Goal: Transaction & Acquisition: Download file/media

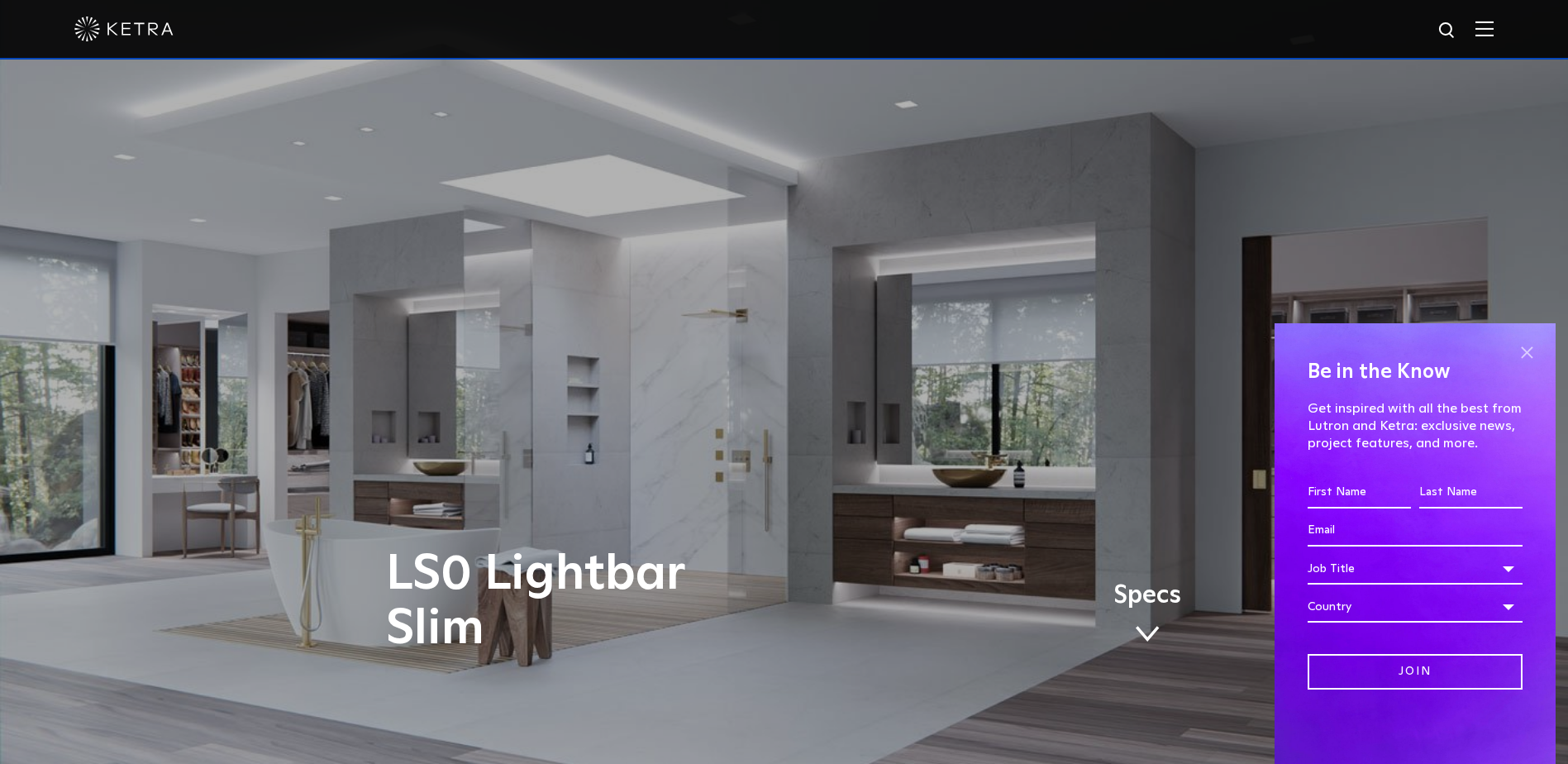
click at [1524, 347] on span at bounding box center [1527, 352] width 24 height 24
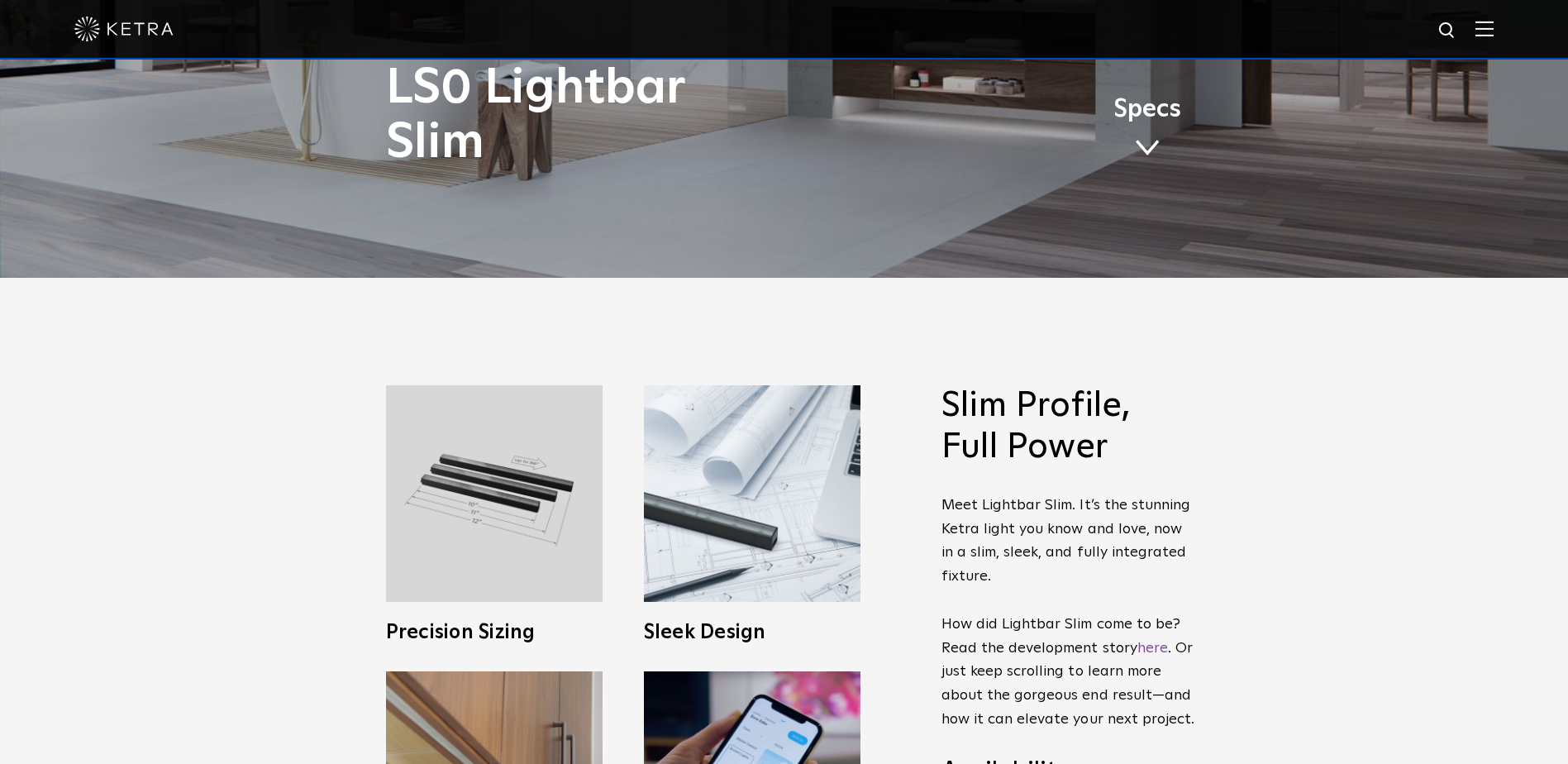
scroll to position [496, 0]
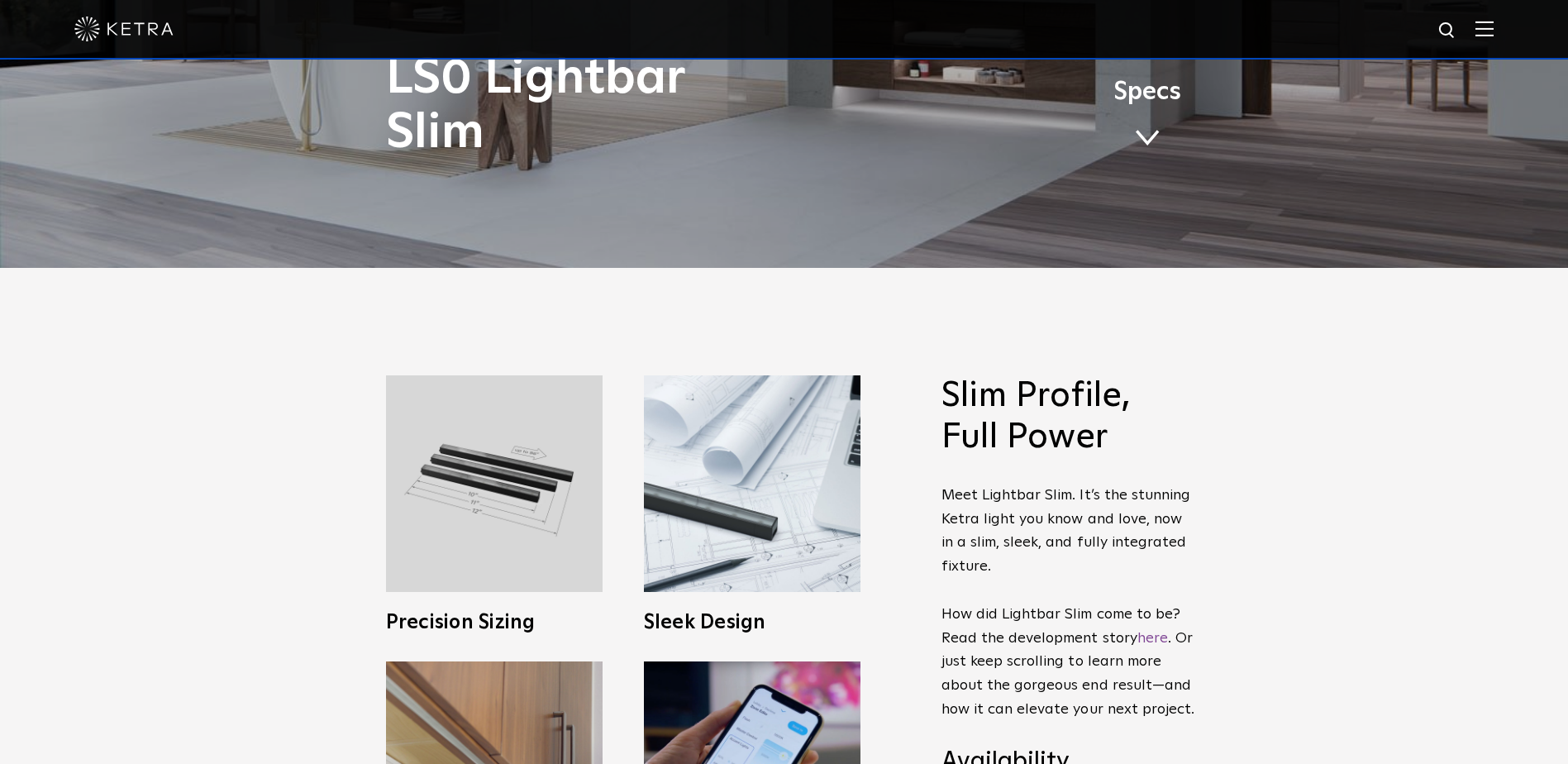
click at [1142, 121] on link "Specs" at bounding box center [1147, 120] width 67 height 64
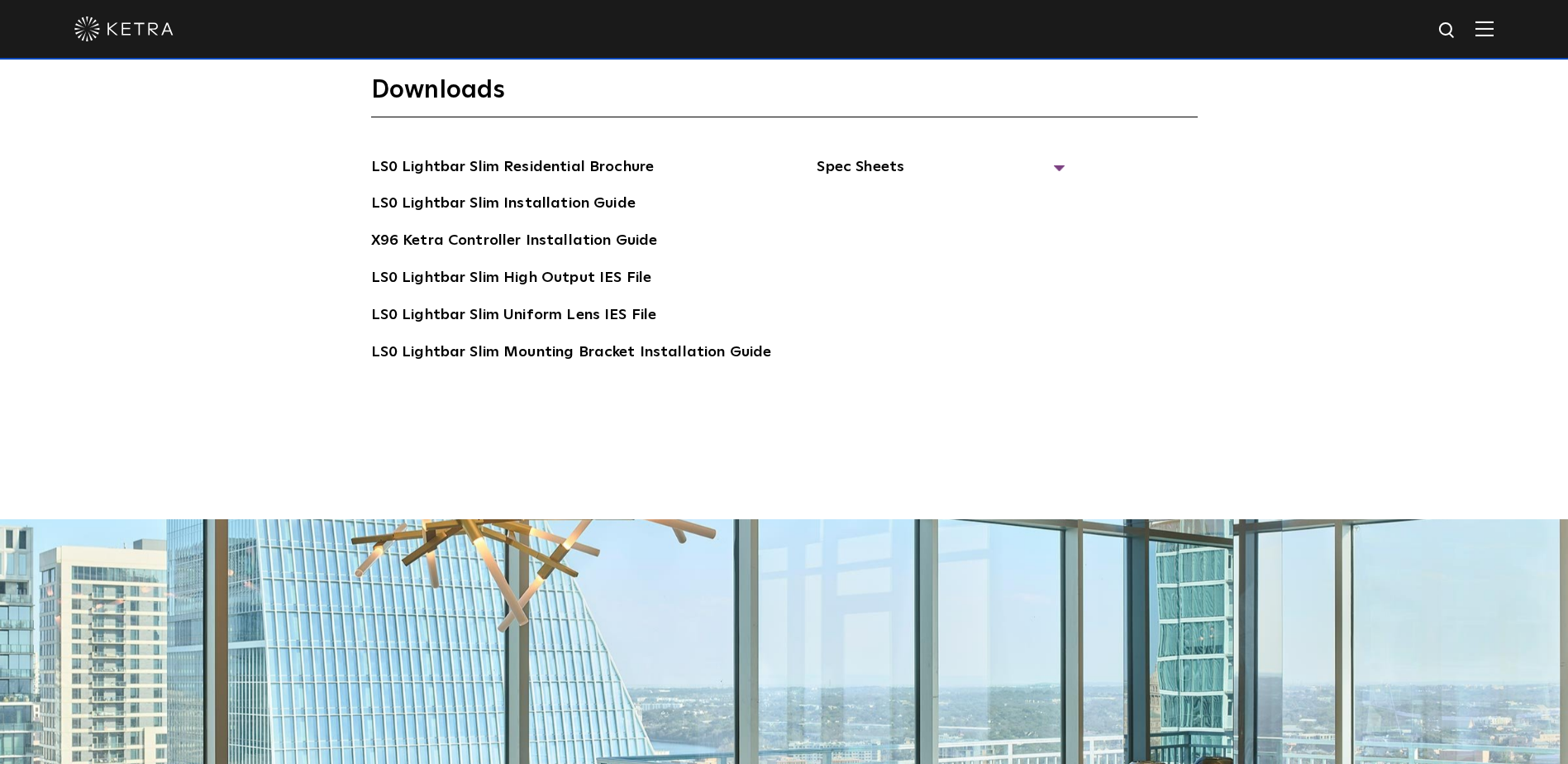
scroll to position [3448, 0]
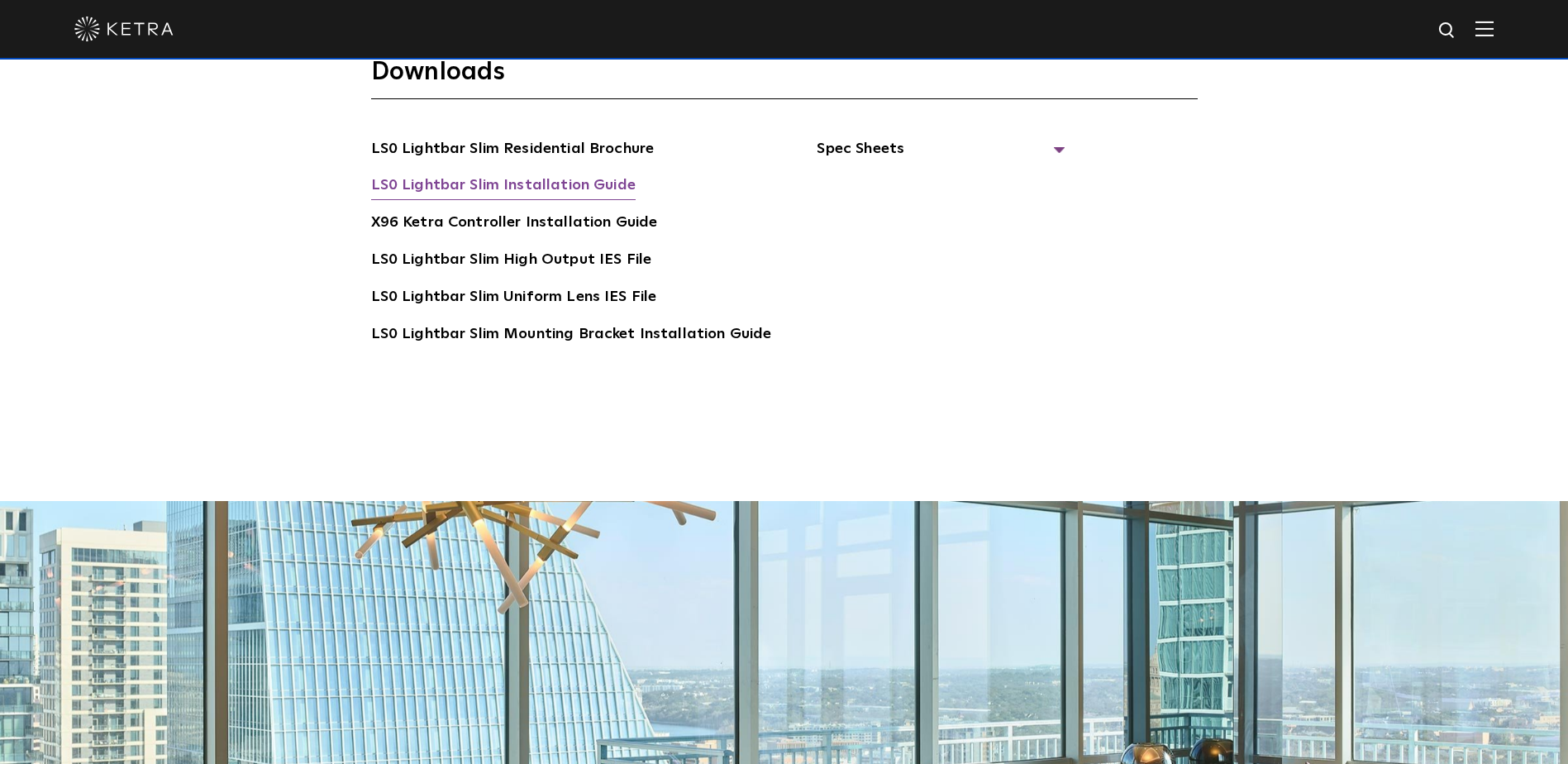
click at [588, 180] on link "LS0 Lightbar Slim Installation Guide" at bounding box center [504, 186] width 265 height 26
click at [822, 143] on span "Spec Sheets" at bounding box center [940, 155] width 248 height 36
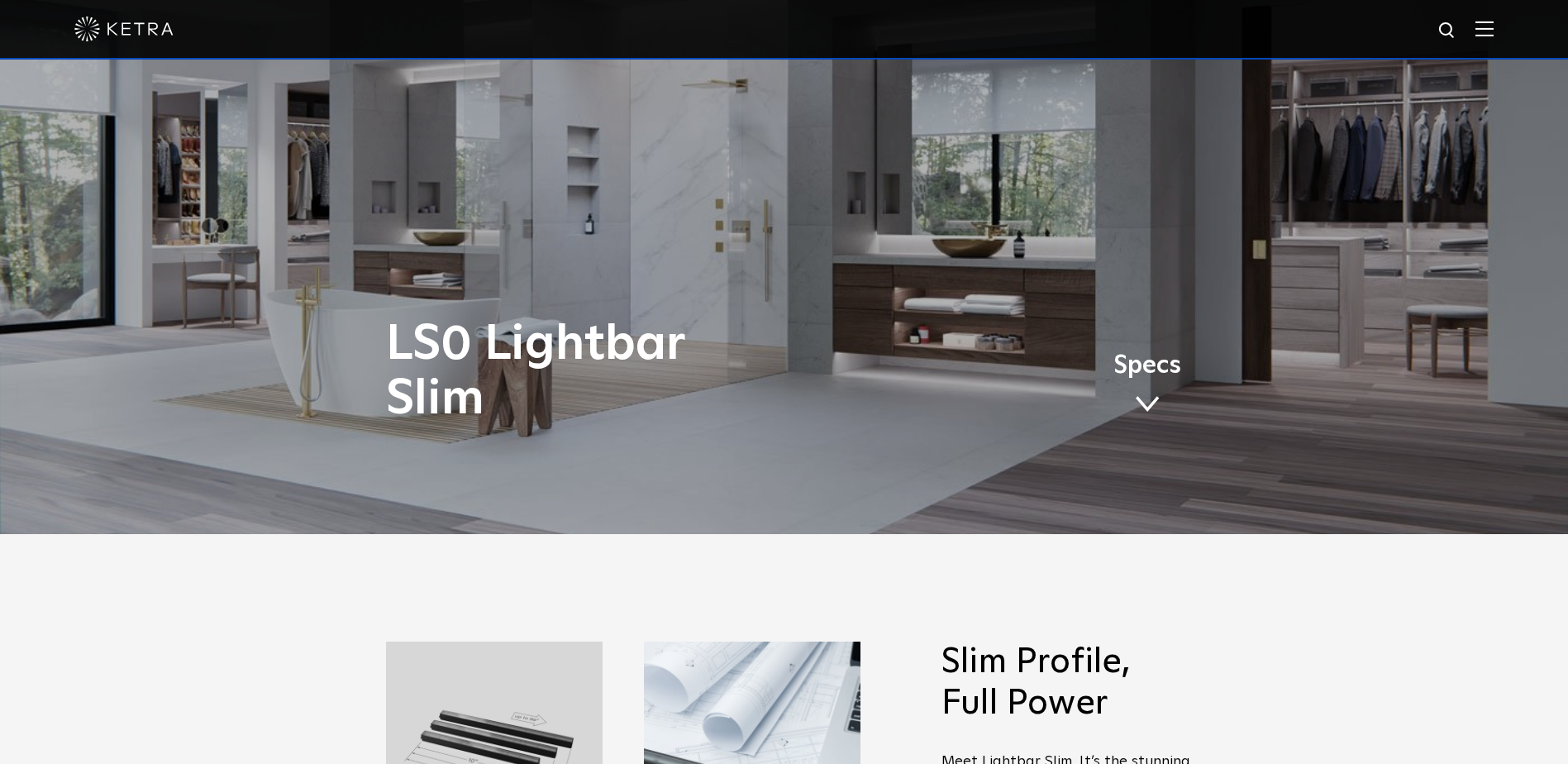
scroll to position [0, 0]
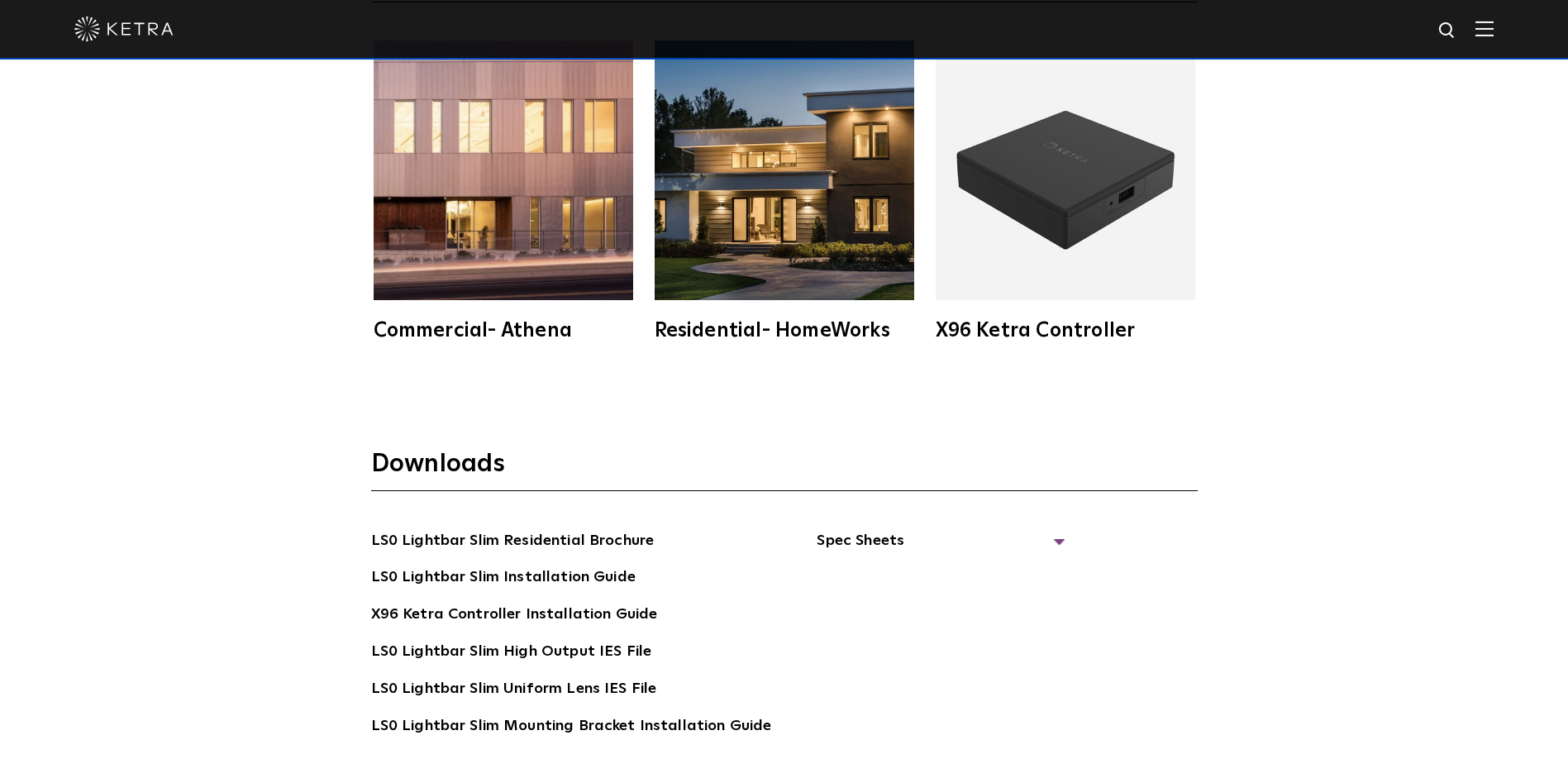
scroll to position [3059, 0]
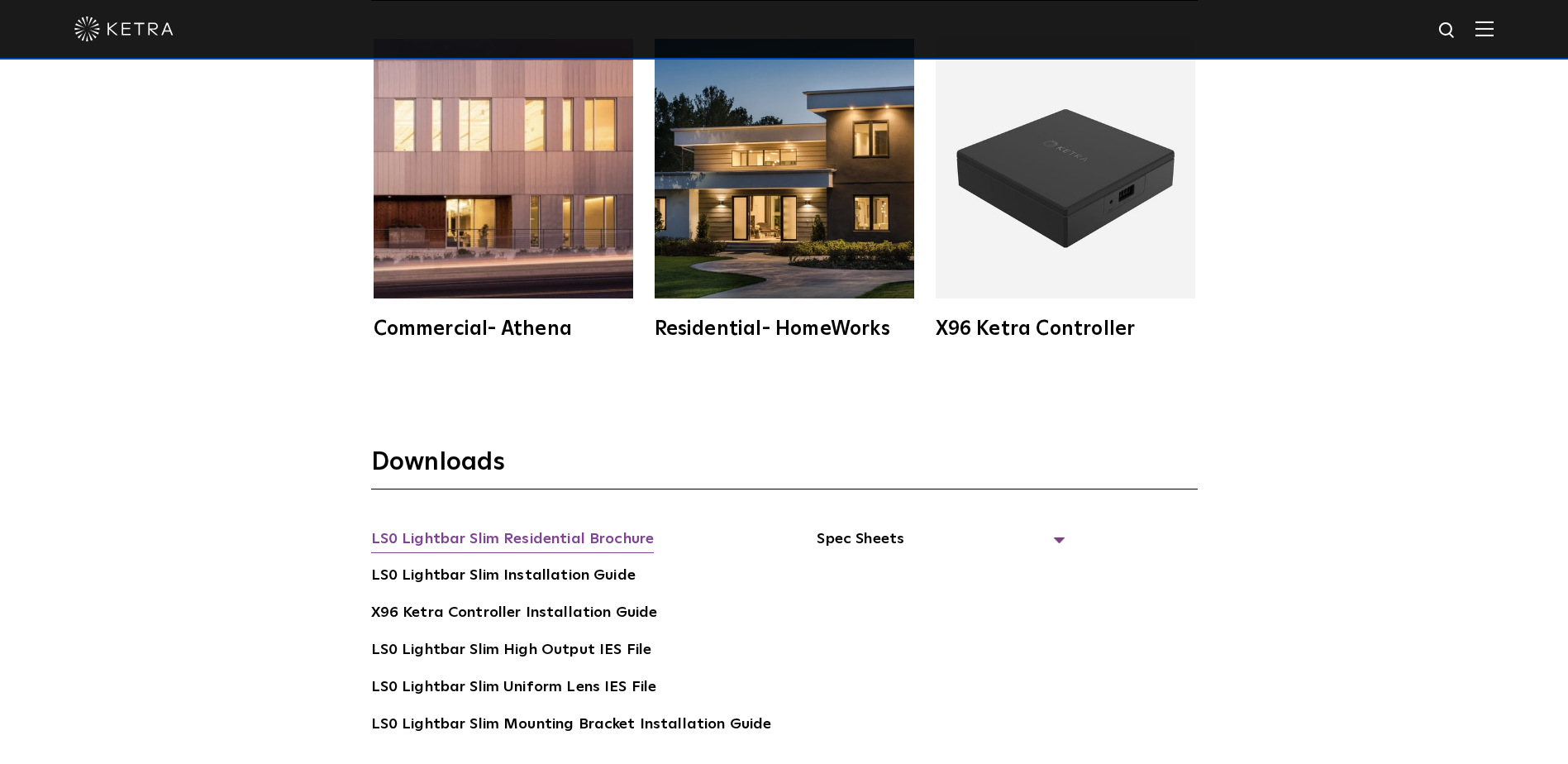
click at [597, 546] on link "LS0 Lightbar Slim Residential Brochure" at bounding box center [513, 540] width 283 height 26
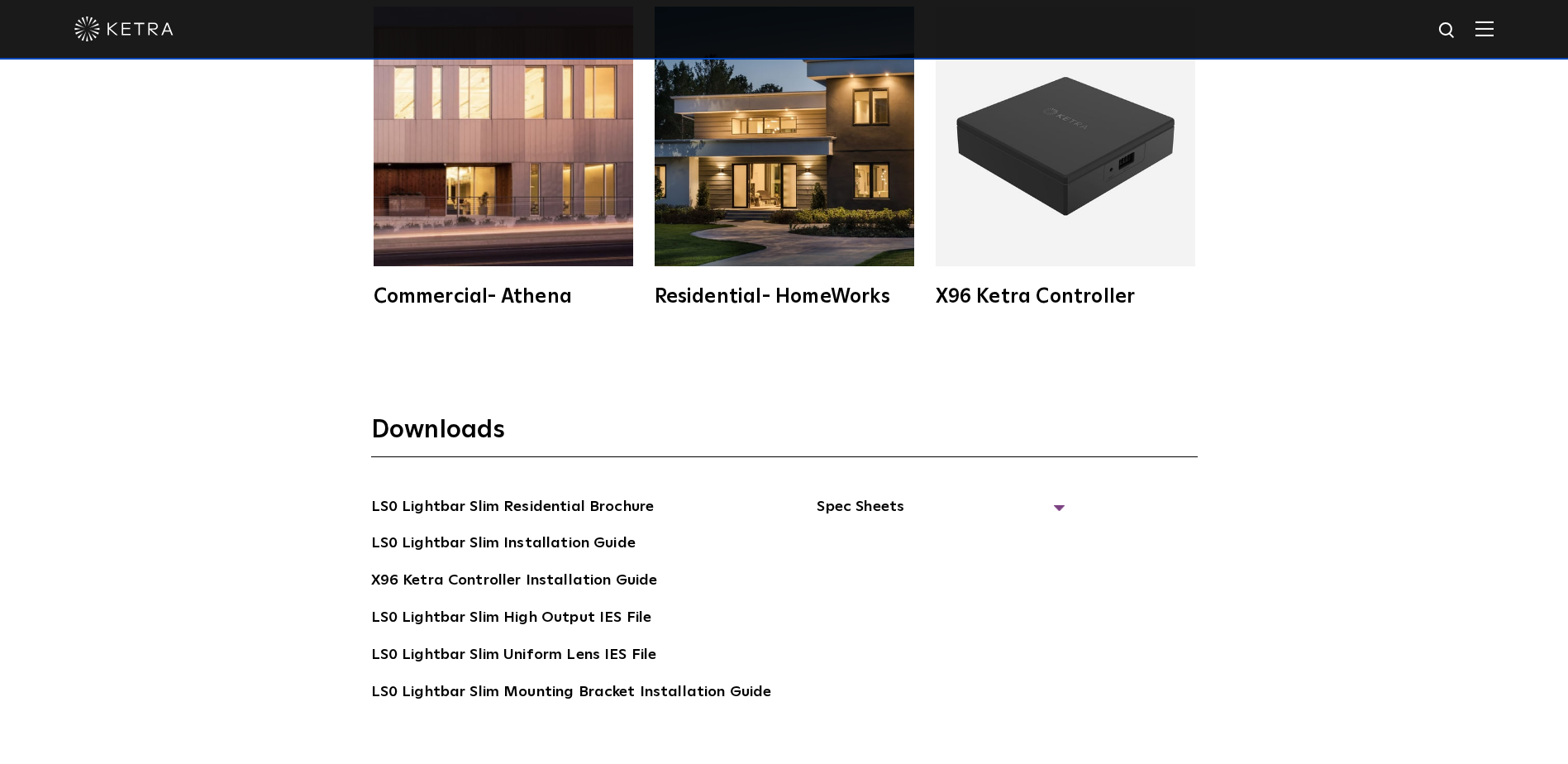
scroll to position [3141, 0]
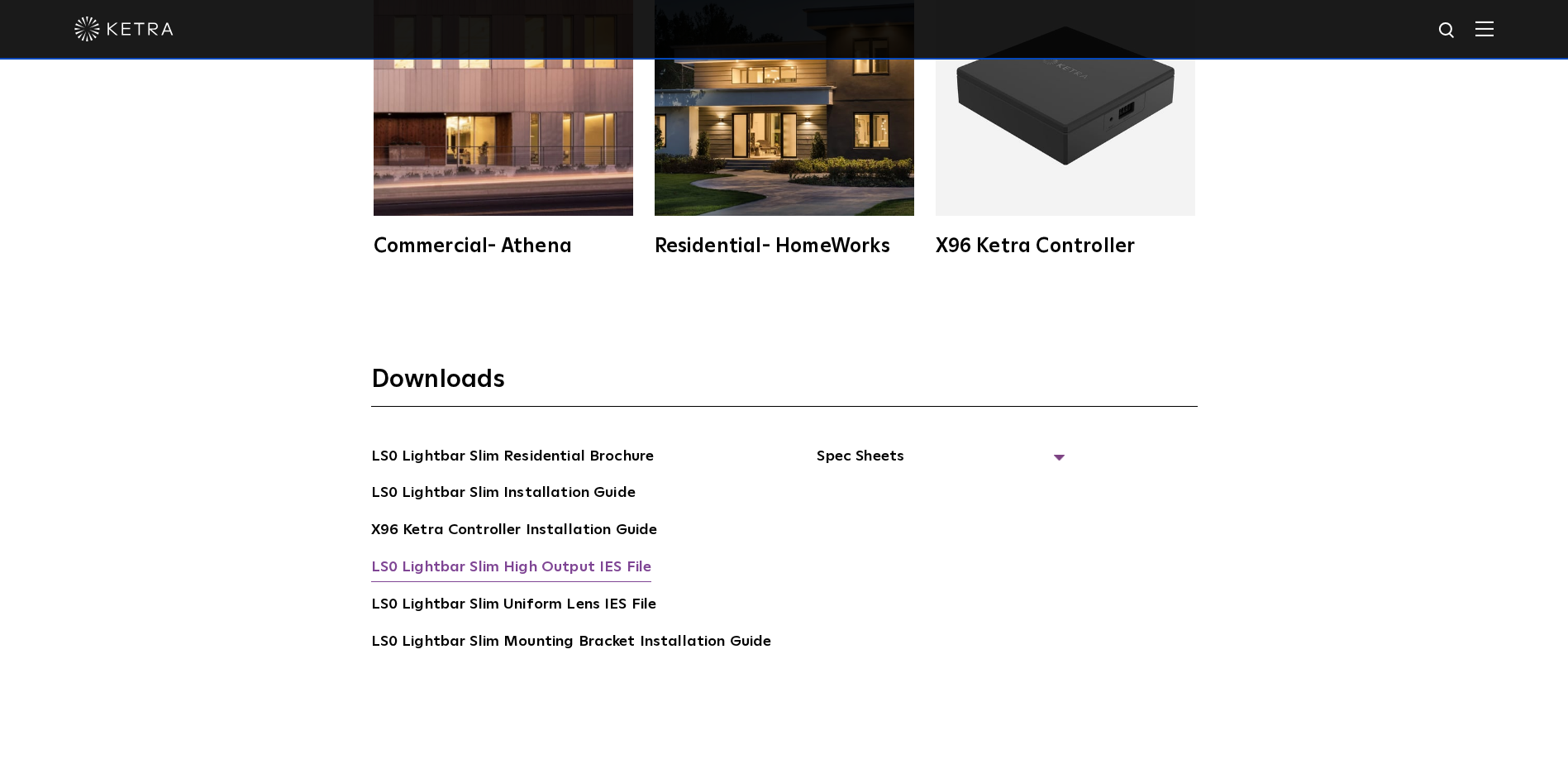
click at [556, 566] on link "LS0 Lightbar Slim High Output IES File" at bounding box center [511, 568] width 281 height 26
click at [944, 439] on section "Downloads LS0 Lightbar Slim Residential Brochure LS0 Lightbar Slim Installation…" at bounding box center [784, 532] width 827 height 338
click at [867, 455] on span "Spec Sheets" at bounding box center [940, 462] width 248 height 36
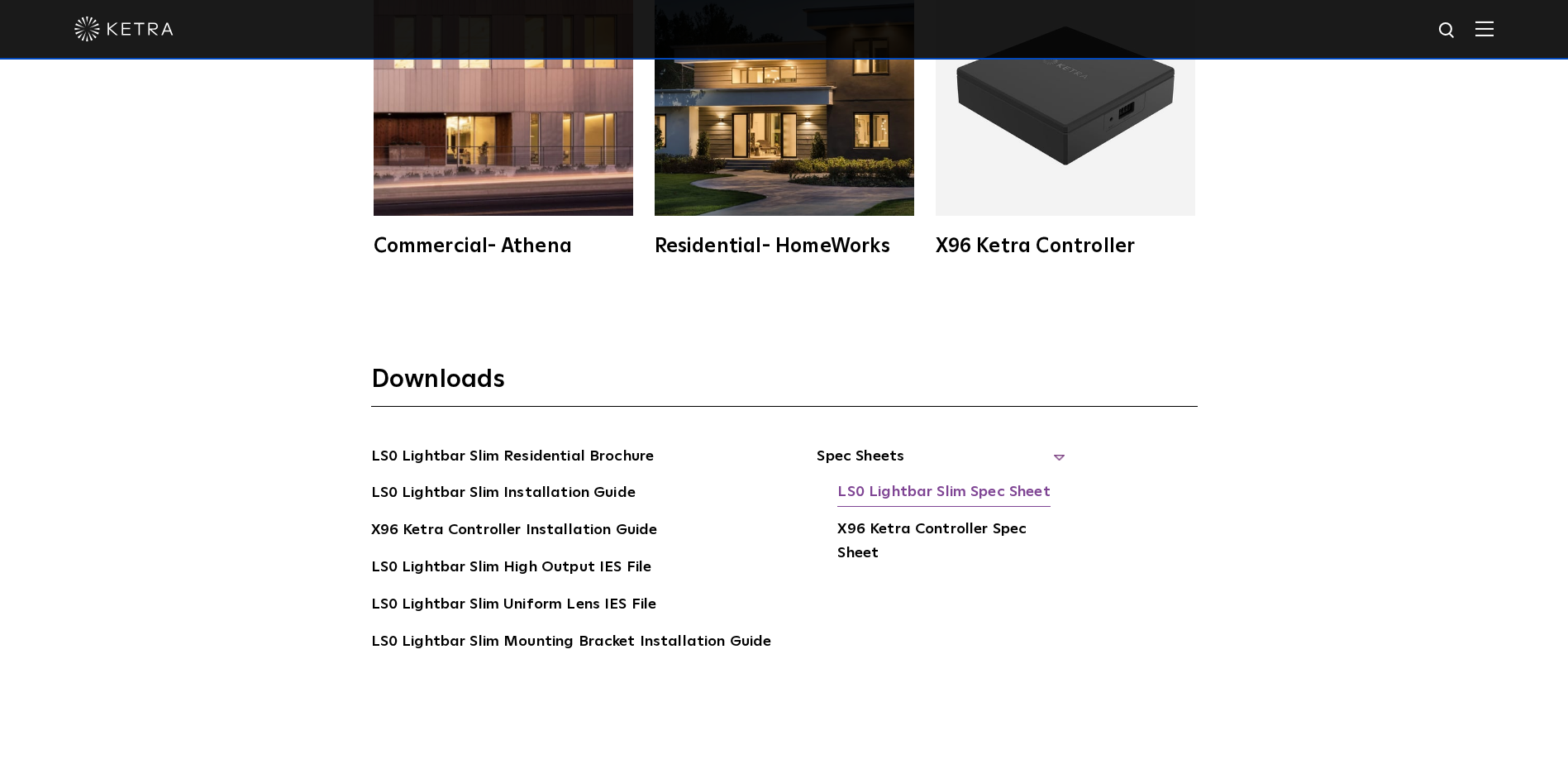
click at [964, 480] on link "LS0 Lightbar Slim Spec Sheet" at bounding box center [944, 492] width 213 height 26
